Goal: Find specific page/section: Locate a particular part of the current website

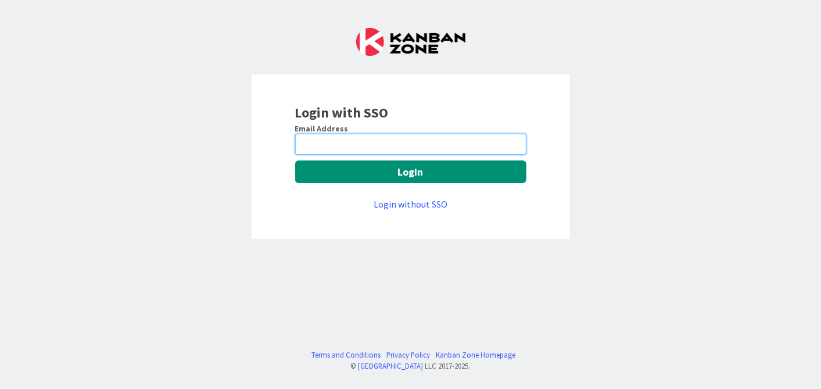
click at [415, 146] on input "email" at bounding box center [410, 144] width 231 height 21
type input "[EMAIL_ADDRESS][DOMAIN_NAME]"
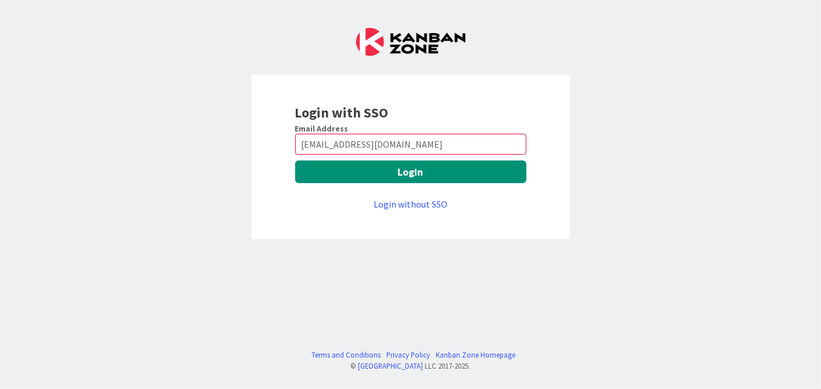
click at [388, 184] on div "Email Address [EMAIL_ADDRESS][DOMAIN_NAME] Login Login without SSO" at bounding box center [410, 167] width 231 height 88
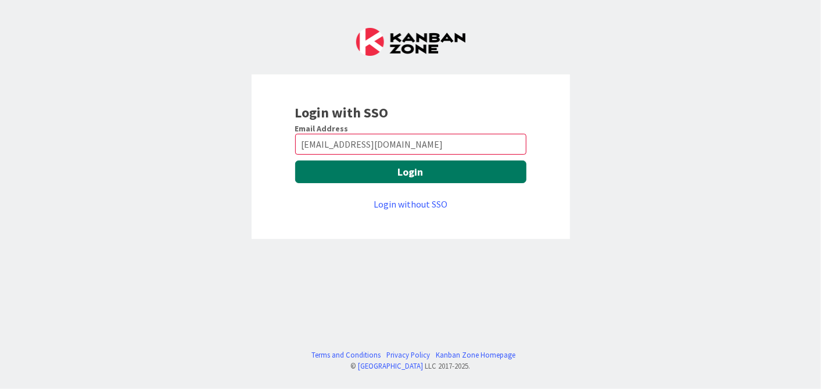
click at [358, 170] on button "Login" at bounding box center [410, 171] width 231 height 23
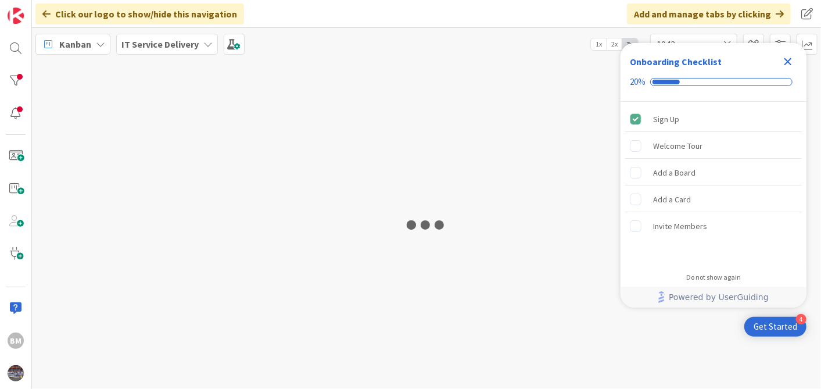
type input "1943"
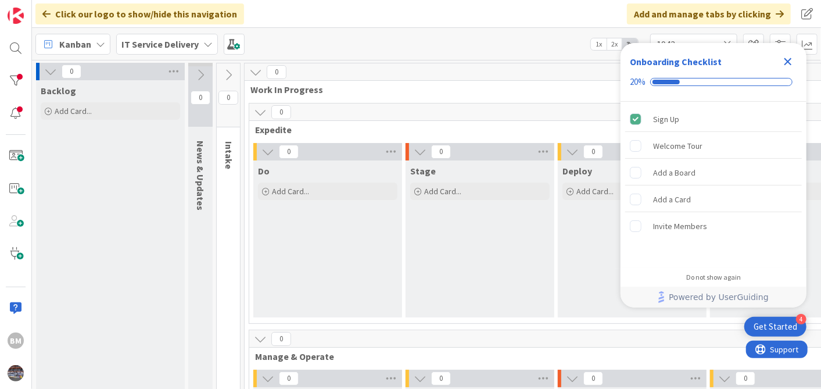
click at [788, 58] on icon "Close Checklist" at bounding box center [788, 62] width 14 height 14
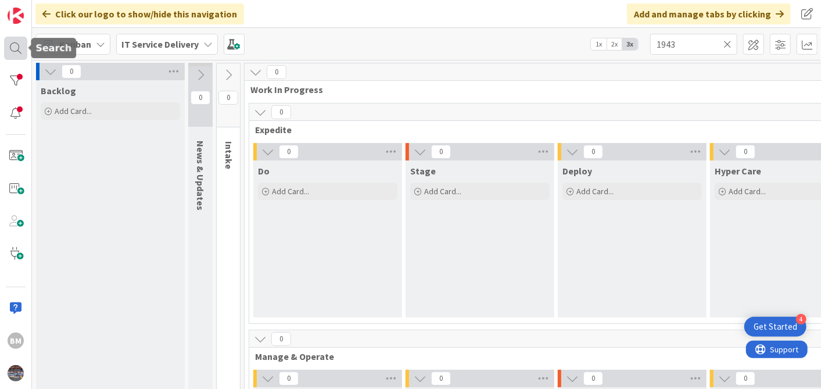
click at [16, 47] on div at bounding box center [15, 48] width 23 height 23
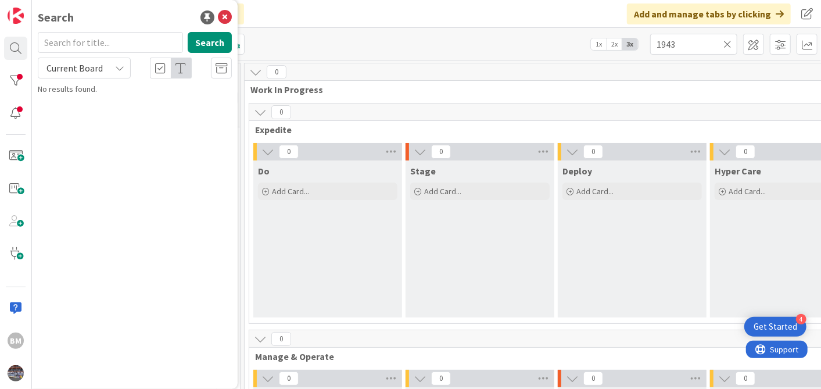
click at [103, 45] on input "text" at bounding box center [110, 42] width 145 height 21
type input "1505"
click at [98, 91] on b "IT Service Delivery ›" at bounding box center [86, 91] width 65 height 9
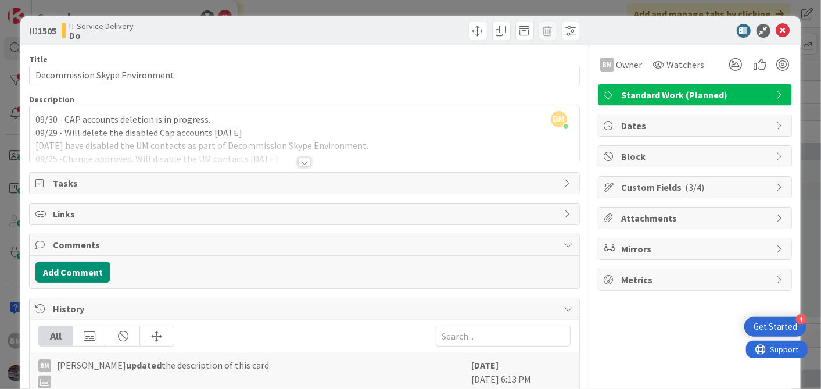
click at [36, 116] on div "BM Balaji Mali just joined 09/30 - CAP accounts deletion is in progress. 09/29 …" at bounding box center [304, 134] width 549 height 58
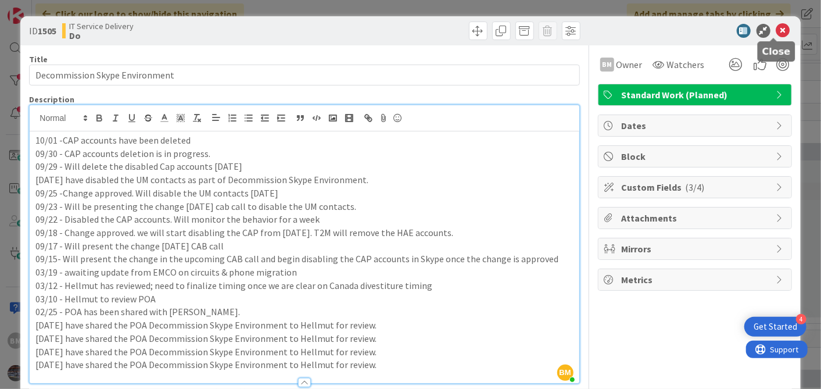
click at [777, 27] on icon at bounding box center [784, 31] width 14 height 14
